Goal: Task Accomplishment & Management: Manage account settings

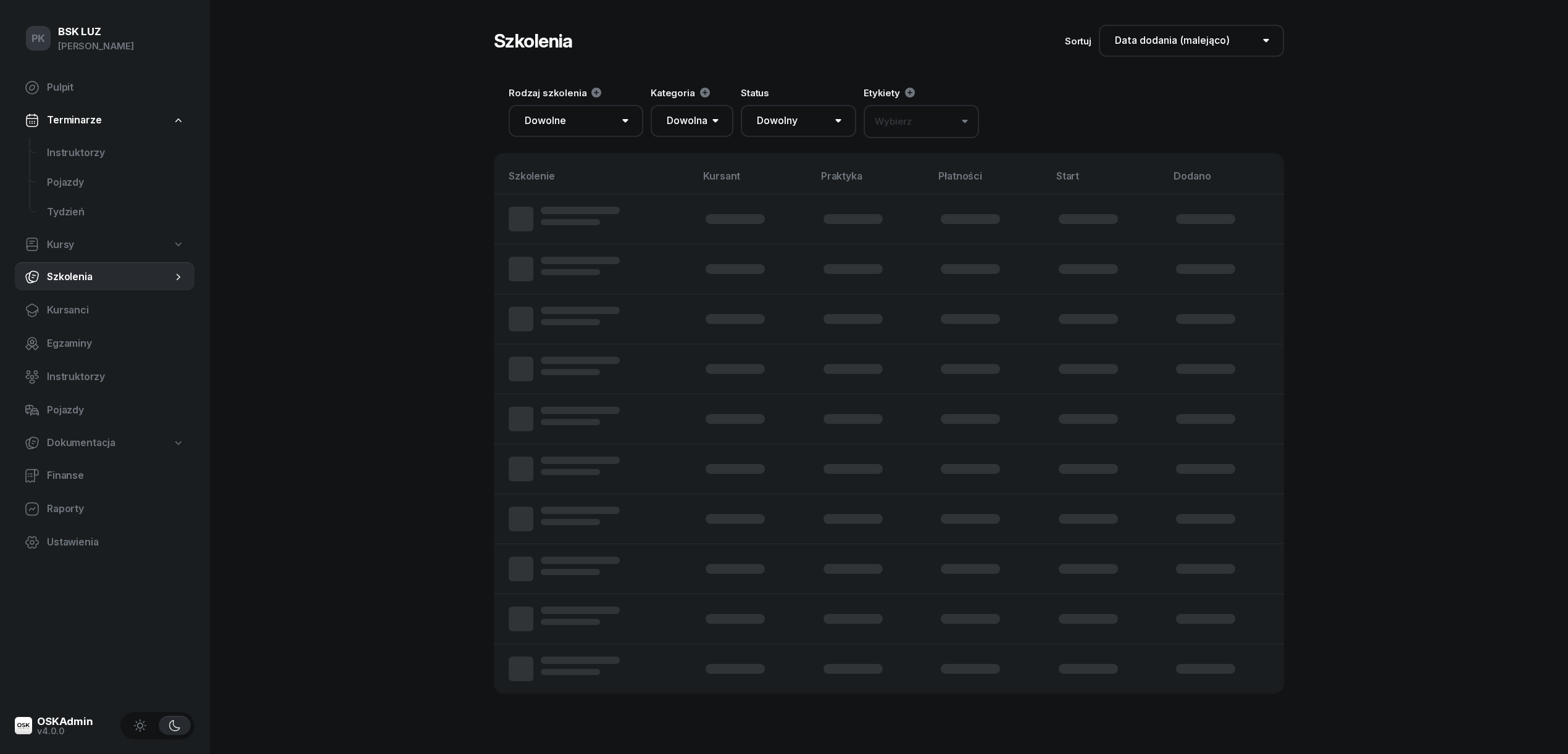
select select "createdAt-desc"
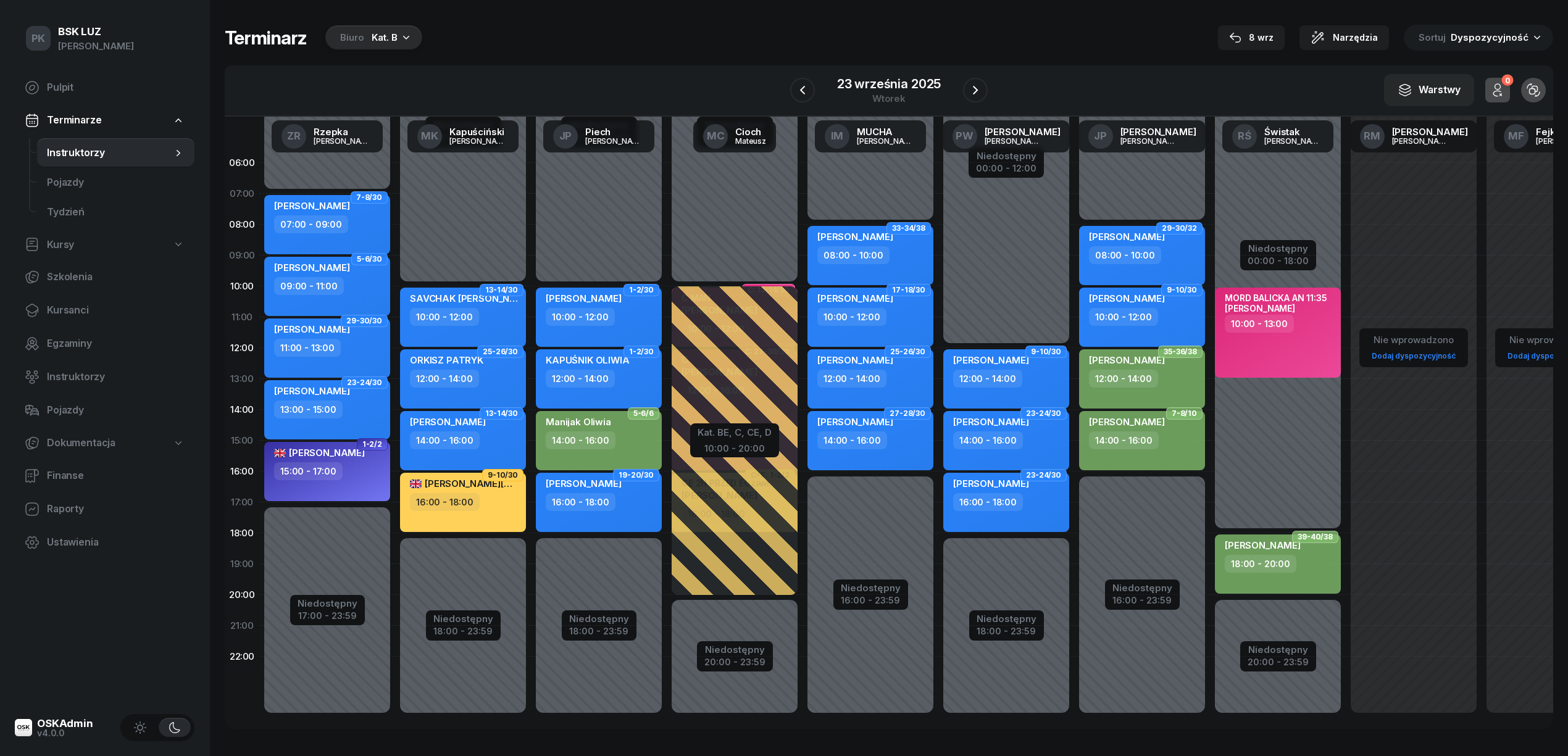
click at [1296, 36] on div "8 wrz Narzędzia Sortuj Dyspozycyjność" at bounding box center [1385, 37] width 335 height 26
click at [1259, 36] on div "8 wrz" at bounding box center [1252, 37] width 45 height 15
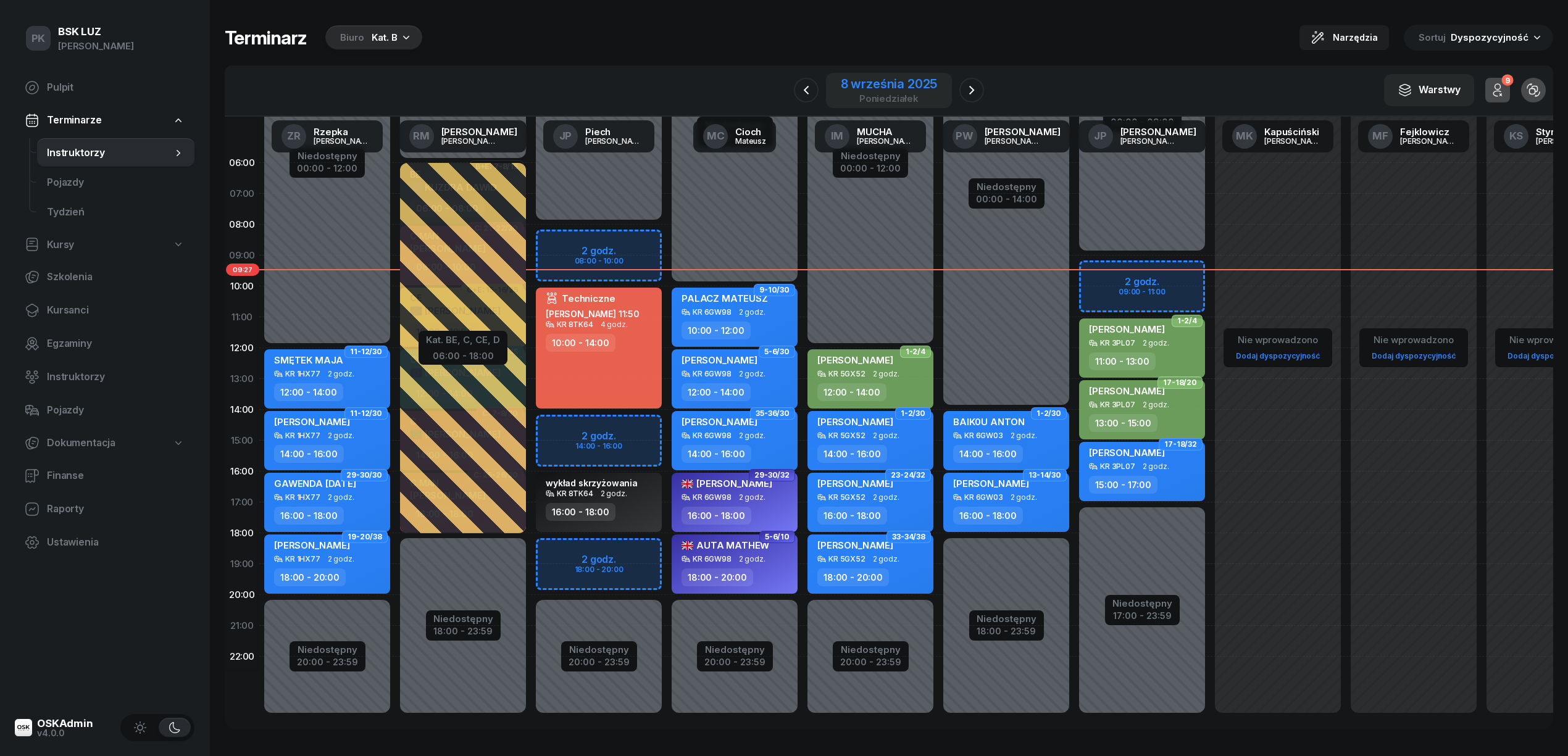
click at [882, 83] on div "8 września 2025" at bounding box center [889, 84] width 97 height 12
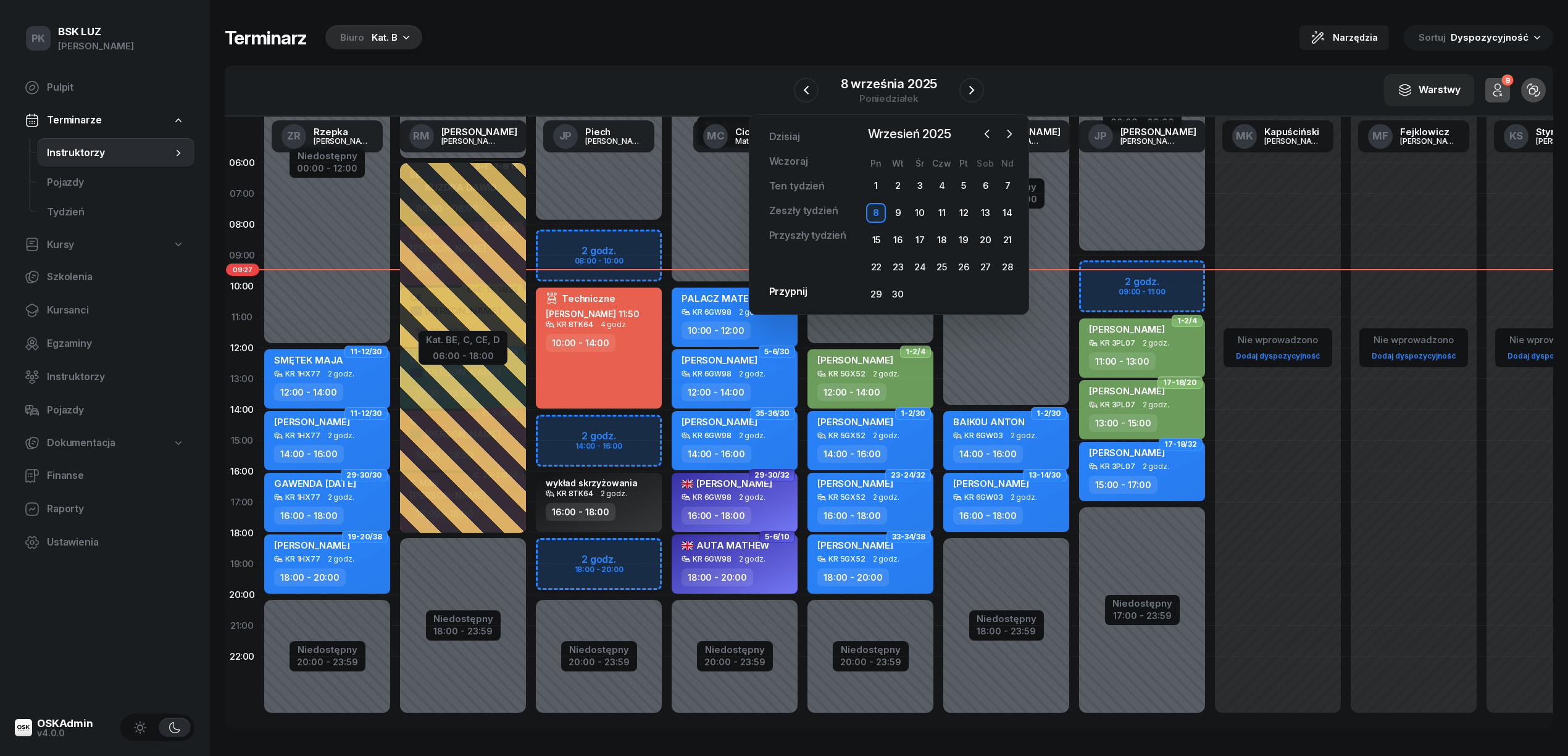
click at [376, 32] on div "Kat. B" at bounding box center [384, 37] width 26 height 15
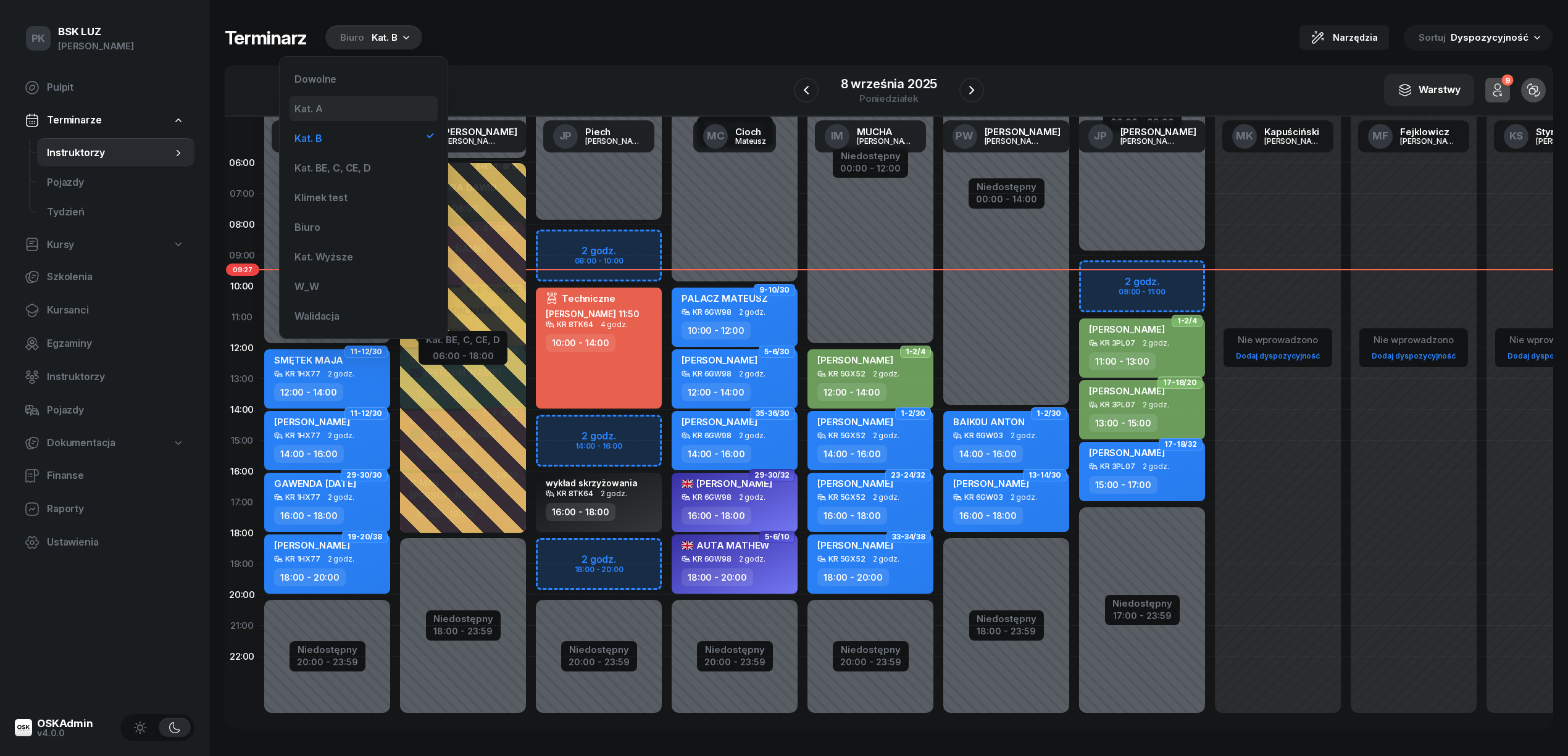
click at [333, 107] on div "Kat. A" at bounding box center [363, 109] width 148 height 25
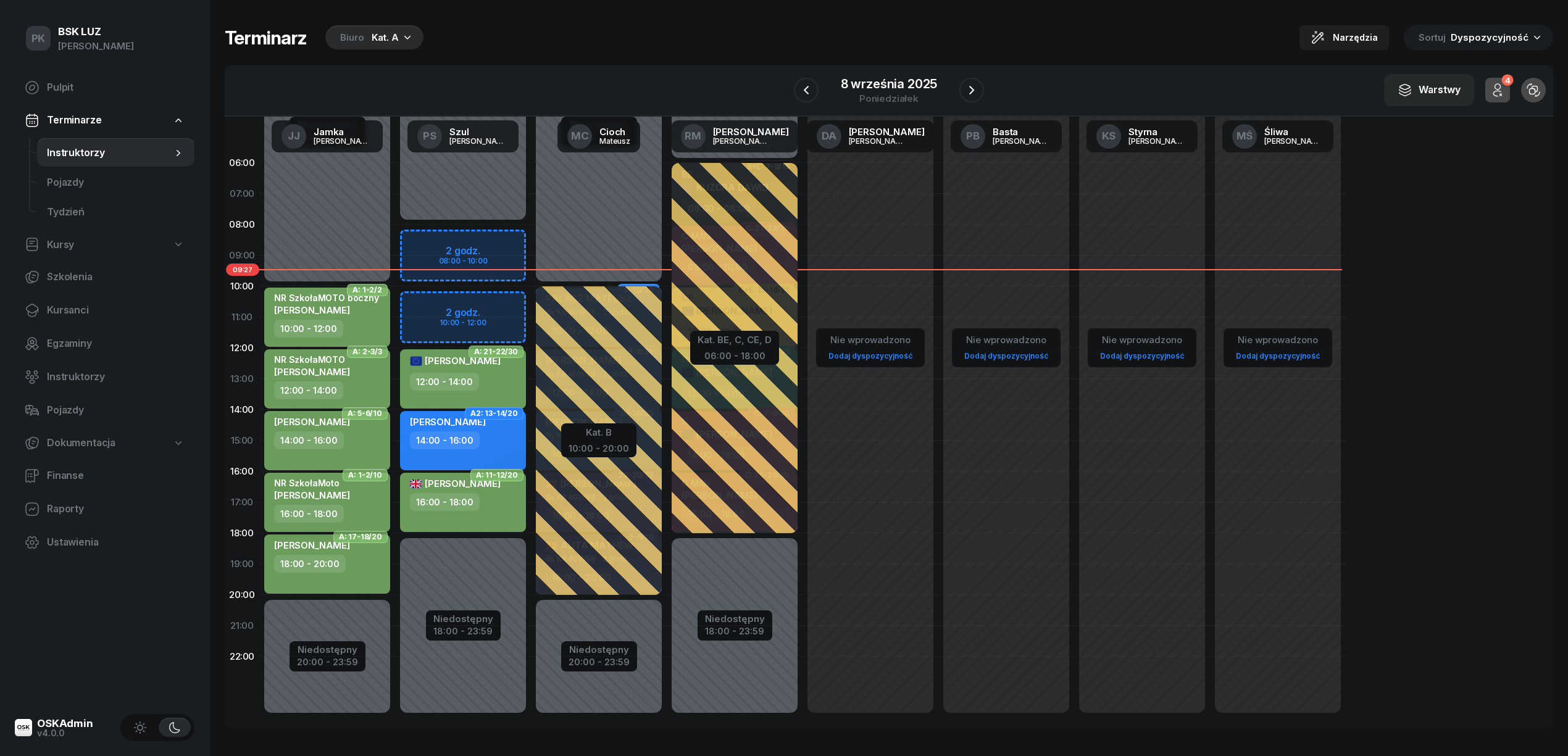
click at [376, 511] on div "16:00 - 18:00" at bounding box center [328, 513] width 109 height 18
select select "16"
select select "18"
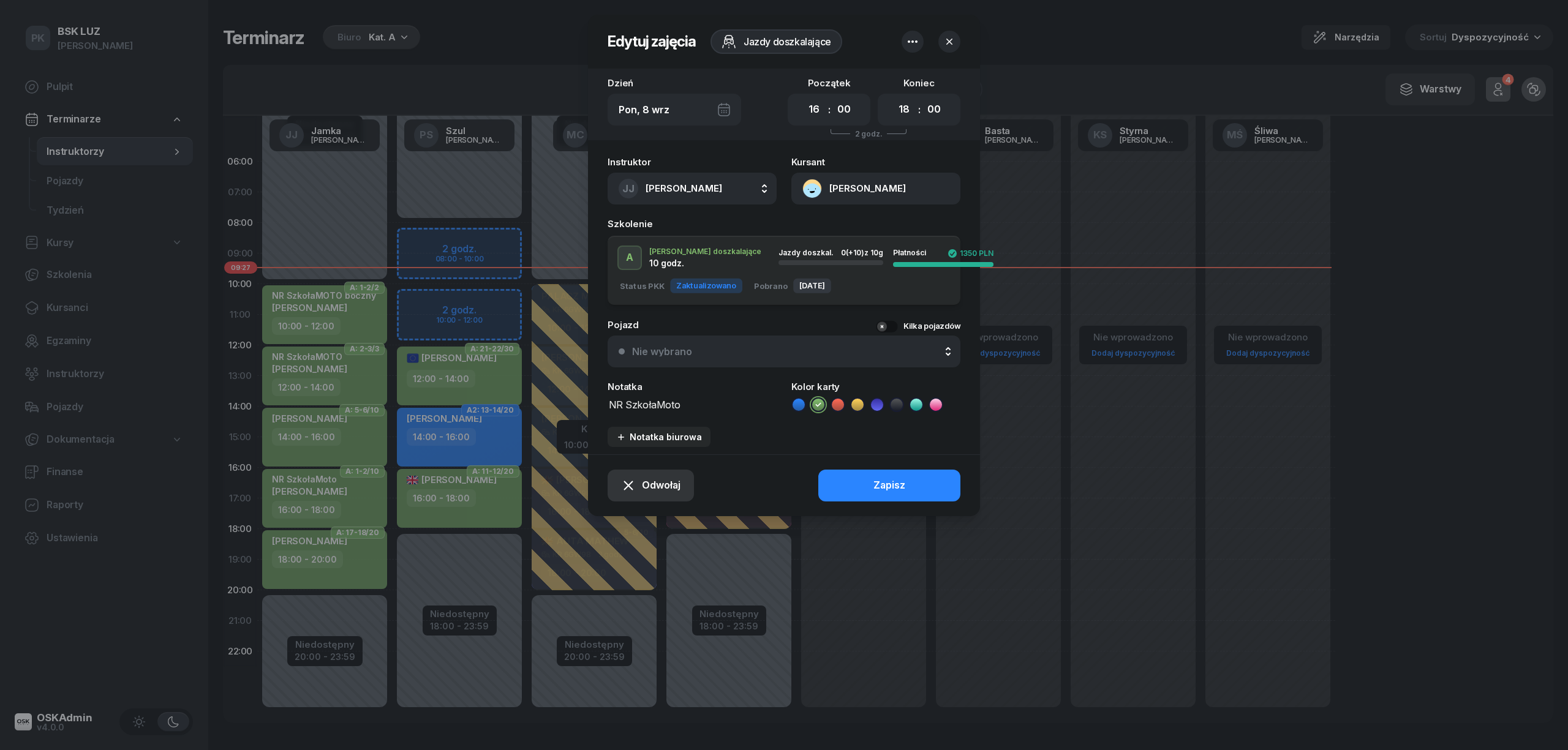
click at [665, 490] on span "Odwołaj" at bounding box center [661, 485] width 39 height 16
click at [655, 443] on div "Kursant nie przyszedł" at bounding box center [642, 441] width 98 height 16
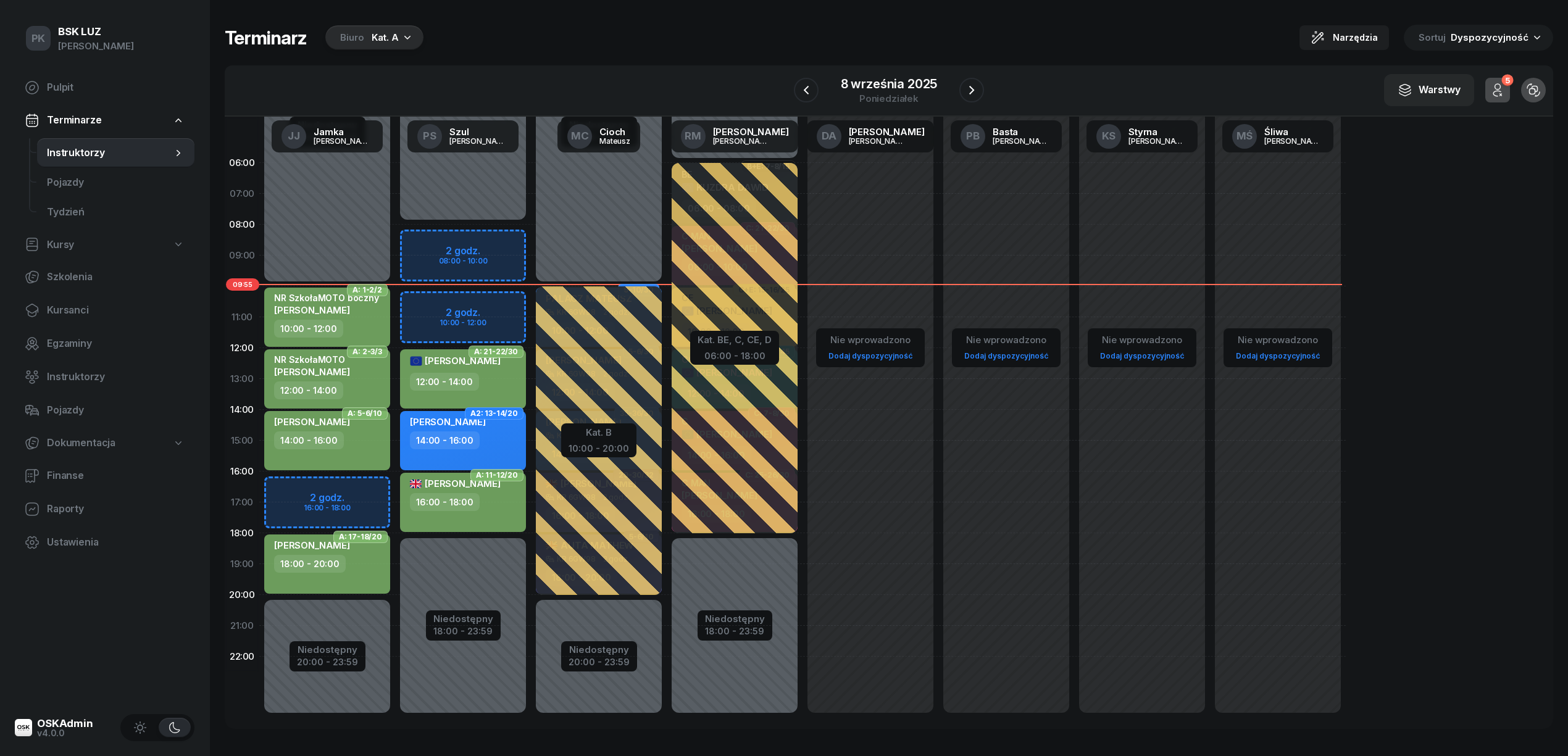
click at [521, 40] on div "Terminarz Biuro Kat. A Narzędzia Sortuj Dyspozycyjność" at bounding box center [889, 37] width 1328 height 26
click at [973, 83] on icon "button" at bounding box center [971, 90] width 15 height 15
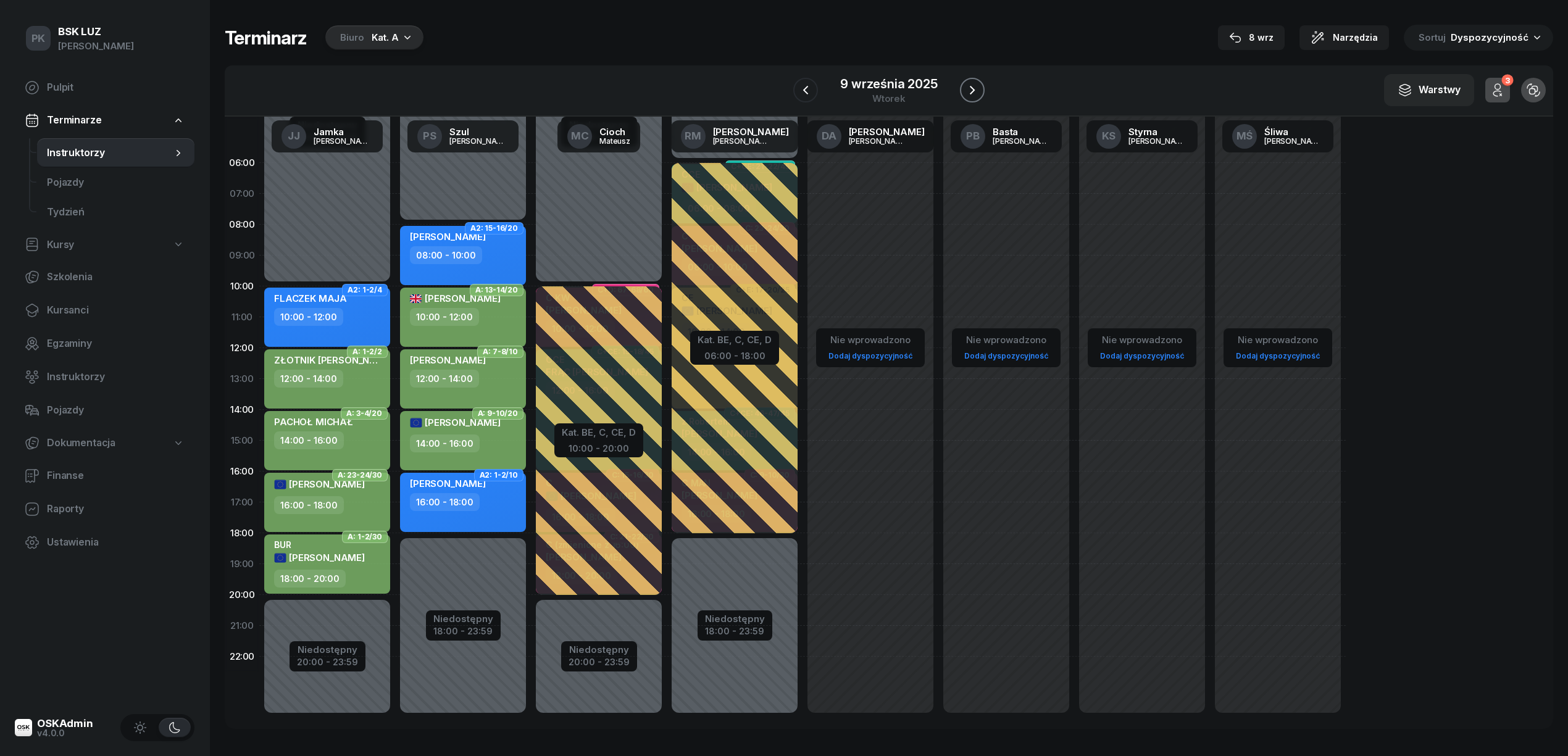
click at [973, 83] on icon "button" at bounding box center [972, 90] width 15 height 15
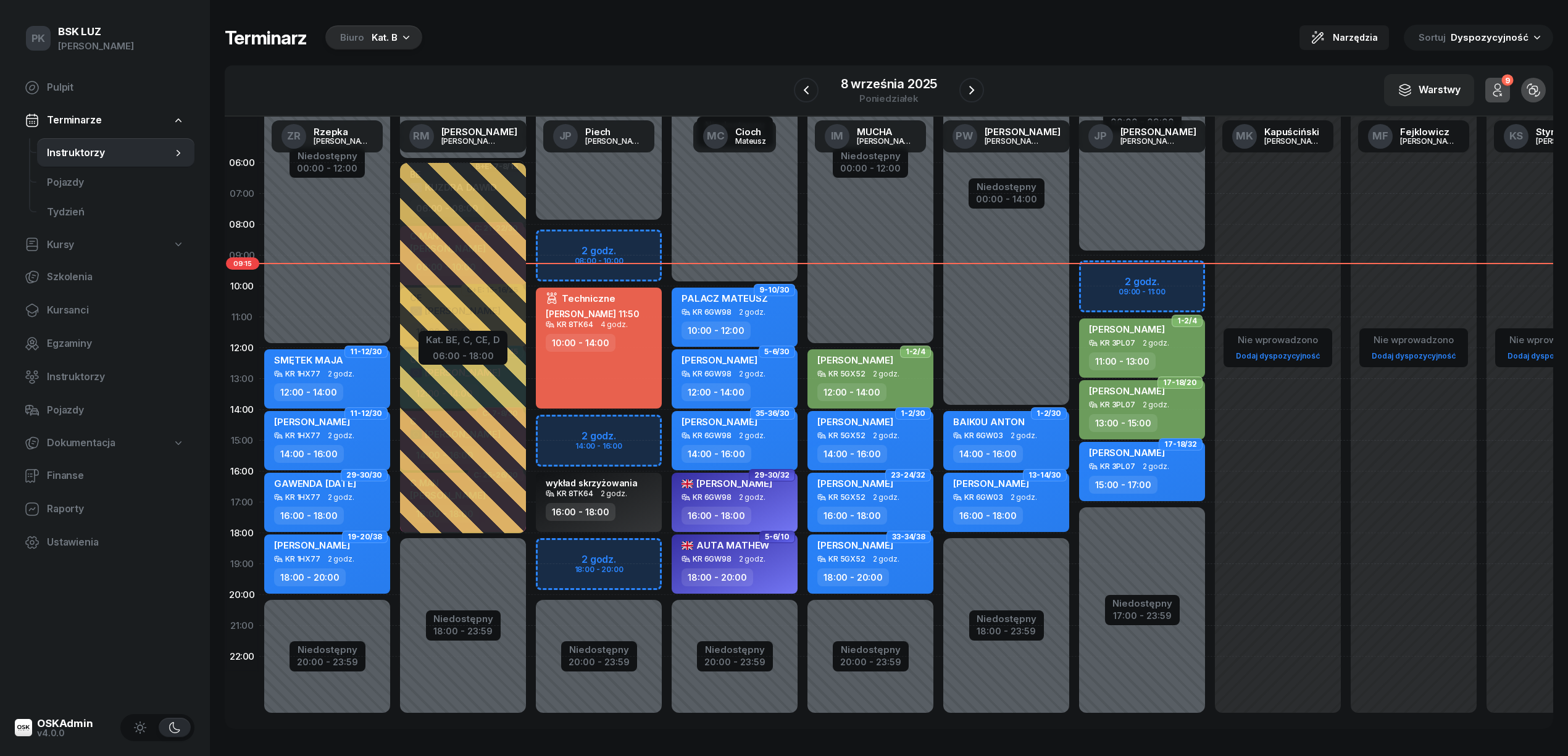
click at [373, 35] on div "Kat. B" at bounding box center [384, 37] width 26 height 15
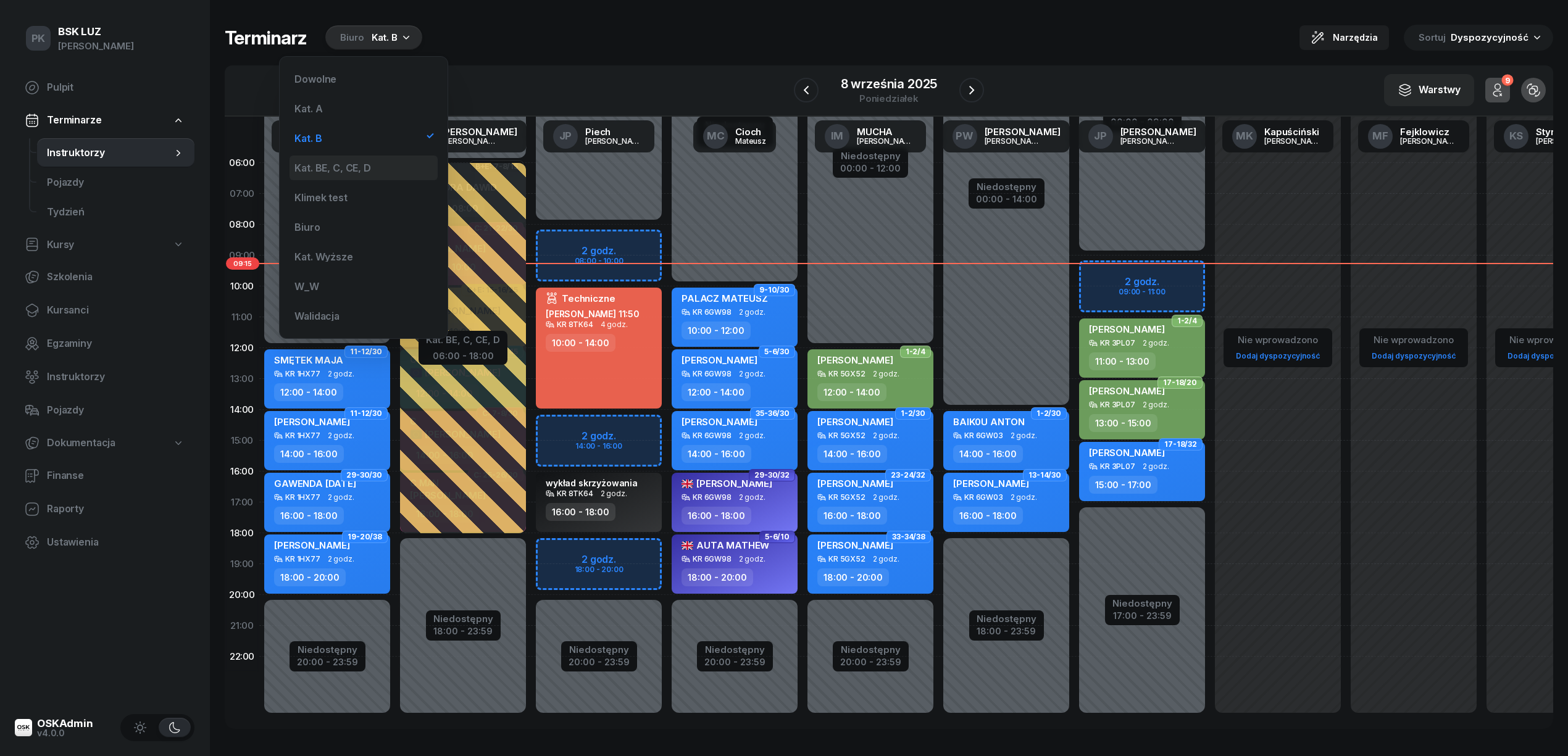
click at [371, 164] on div "Kat. BE, C, CE, D" at bounding box center [332, 168] width 76 height 10
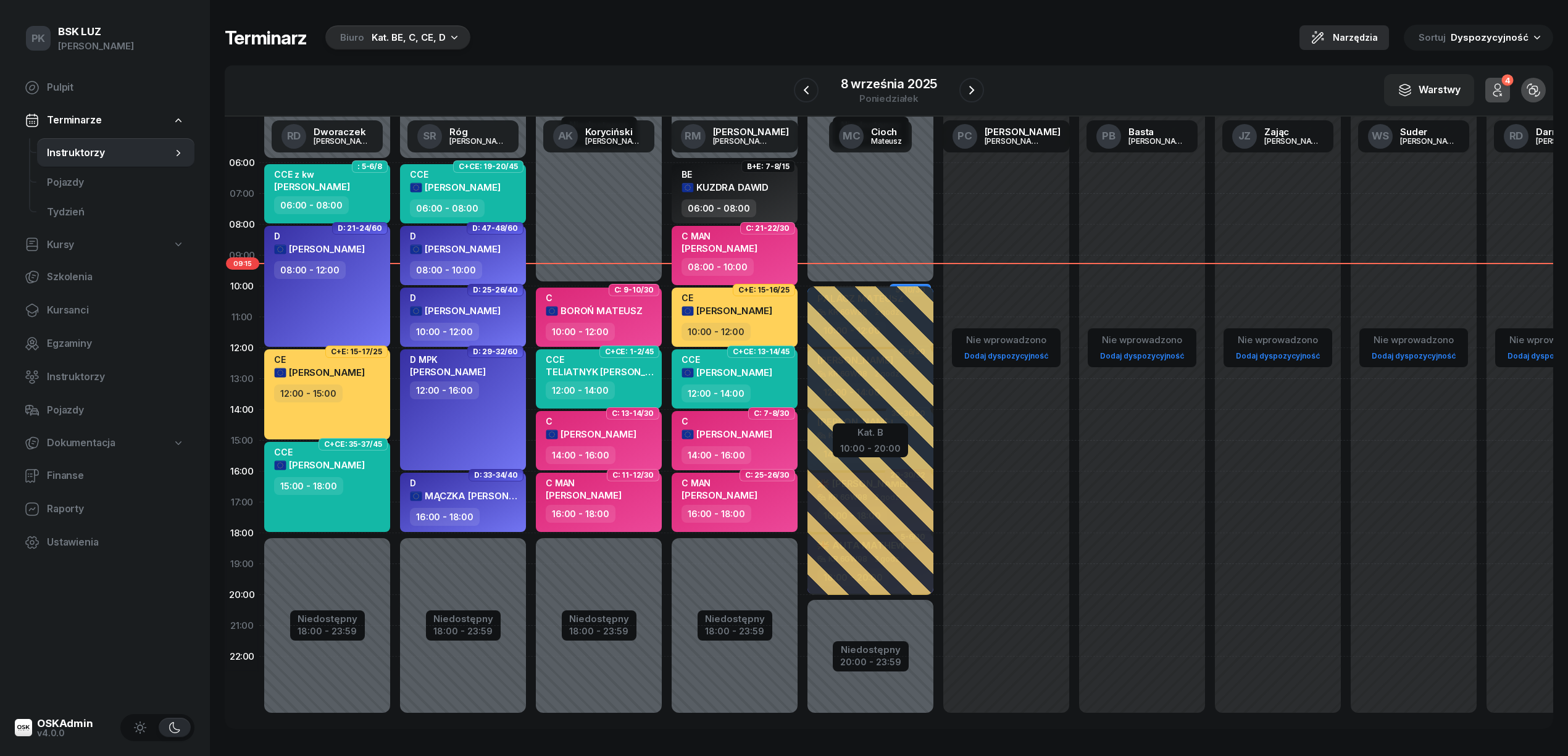
click at [1344, 38] on span "Narzędzia" at bounding box center [1355, 37] width 45 height 15
click at [1115, 35] on div "Terminarz Biuro Kat. BE, C, CE, D Narzędzia Sortuj Dyspozycyjność" at bounding box center [889, 37] width 1328 height 26
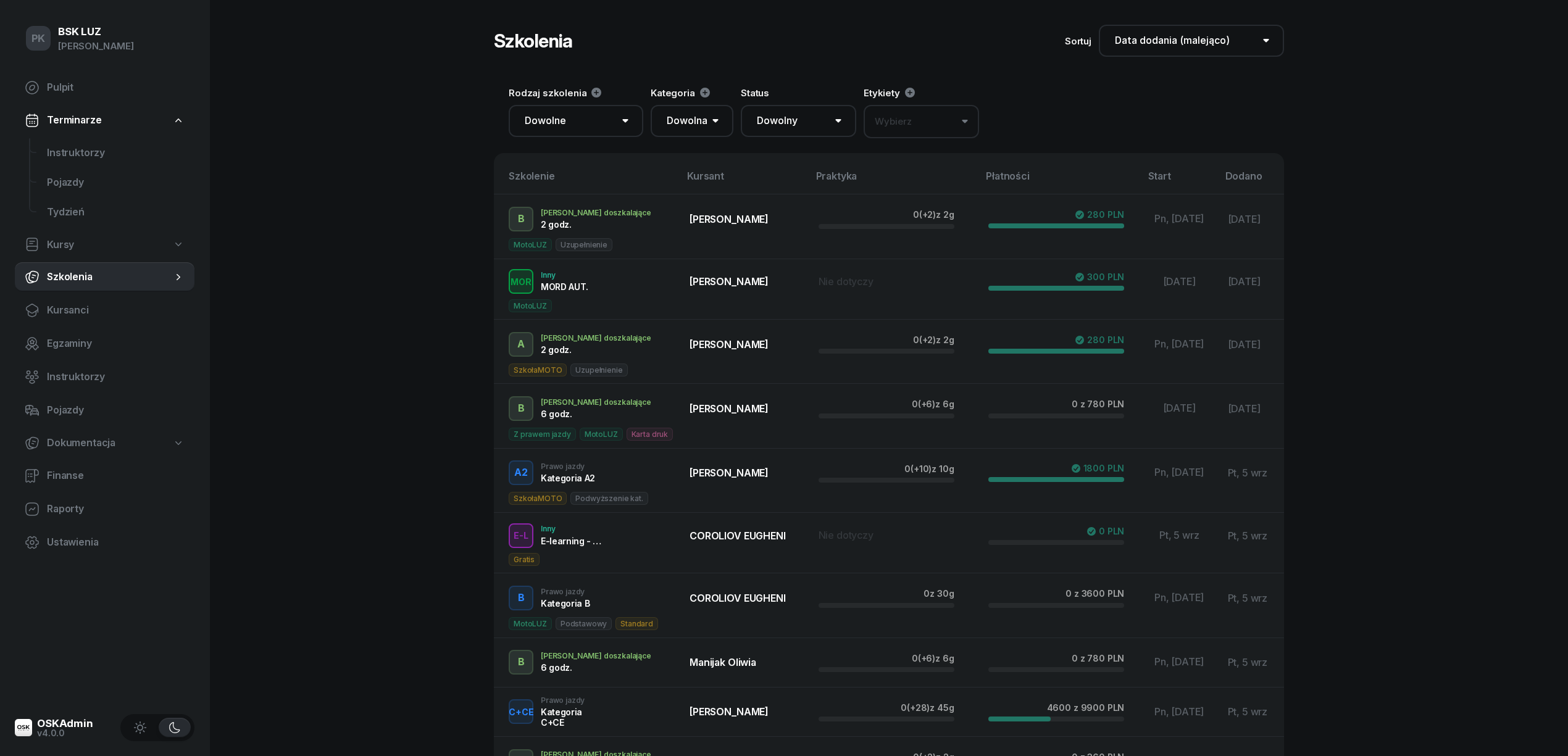
select select "createdAt-desc"
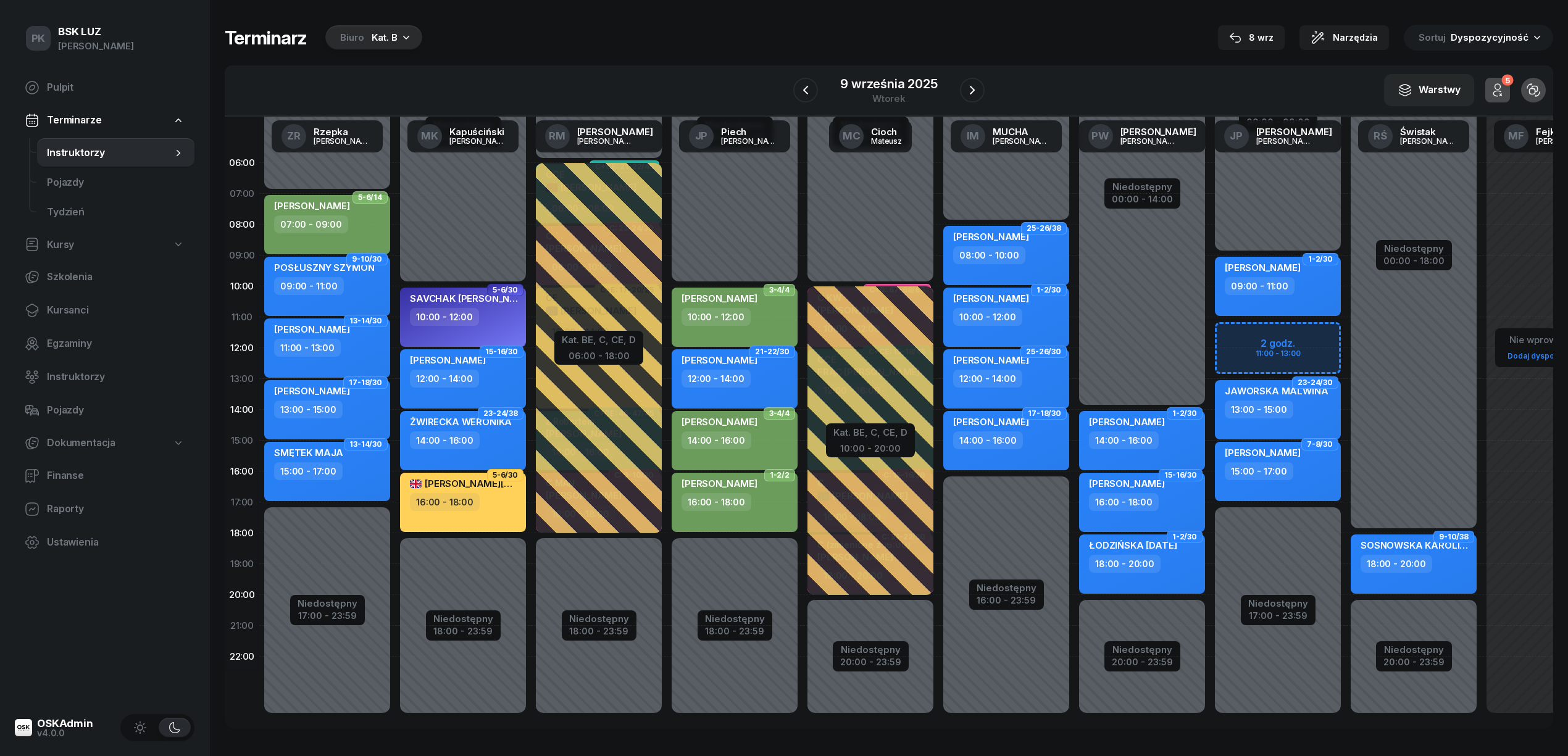
click at [407, 35] on icon "button" at bounding box center [406, 37] width 12 height 12
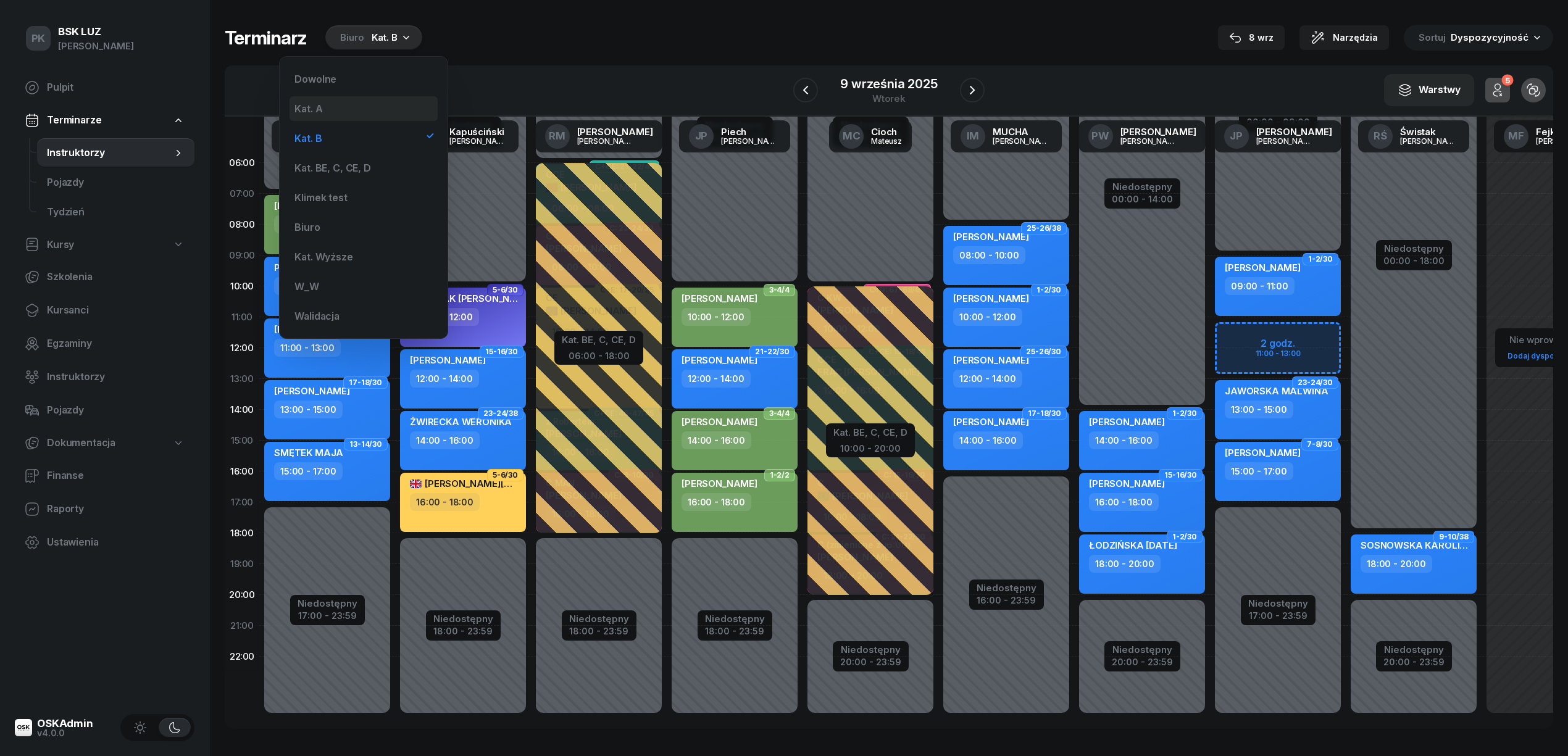
click at [378, 117] on div "Kat. A" at bounding box center [363, 109] width 148 height 25
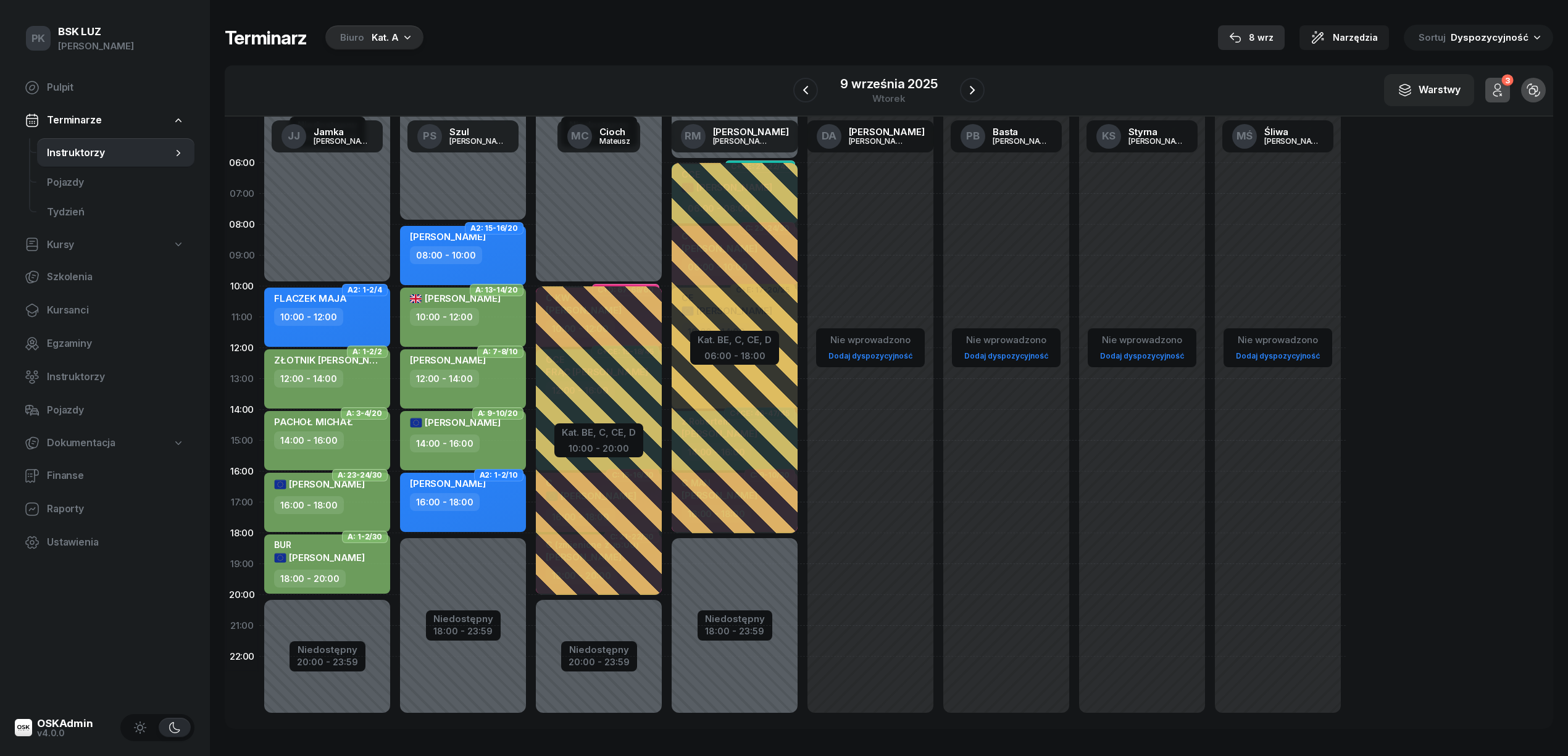
click at [1273, 30] on div "8 wrz" at bounding box center [1252, 37] width 45 height 15
